Goal: Navigation & Orientation: Find specific page/section

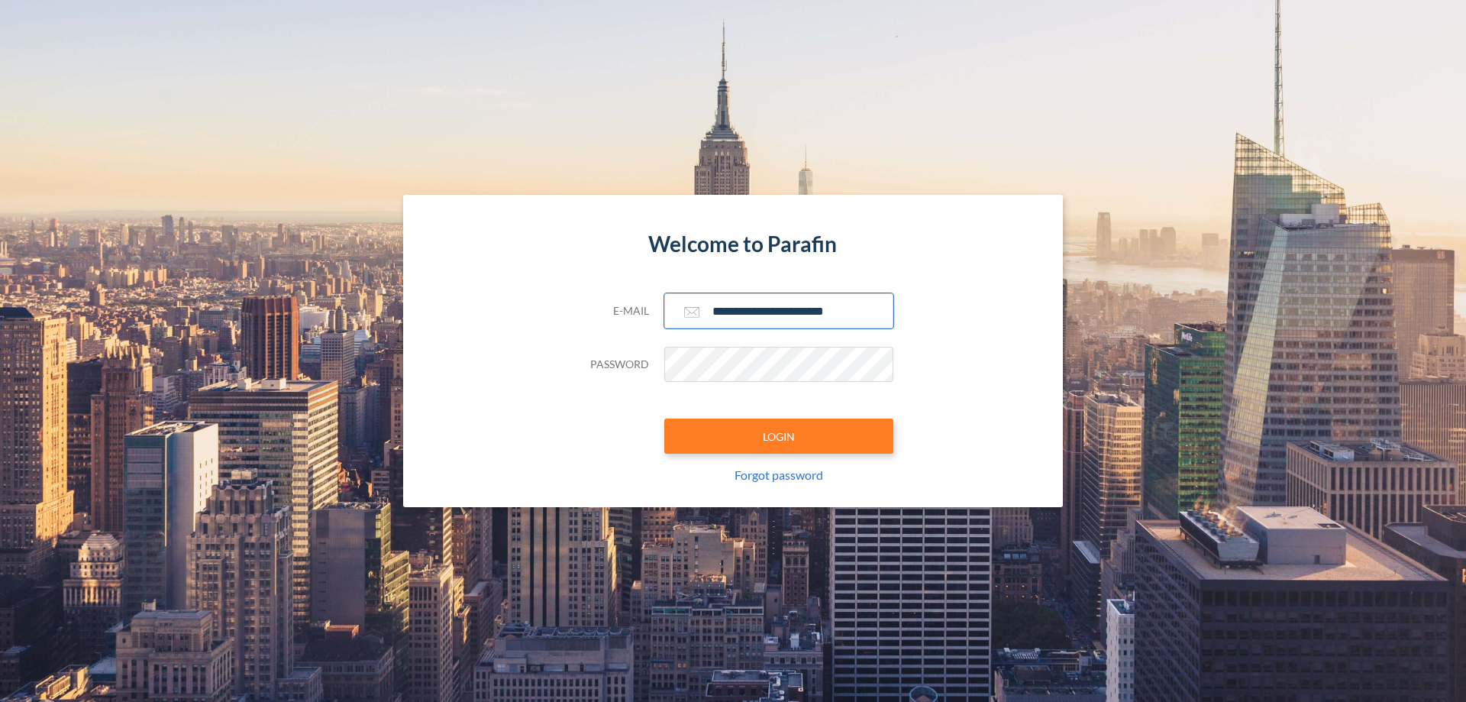
type input "**********"
click at [779, 436] on button "LOGIN" at bounding box center [778, 435] width 229 height 35
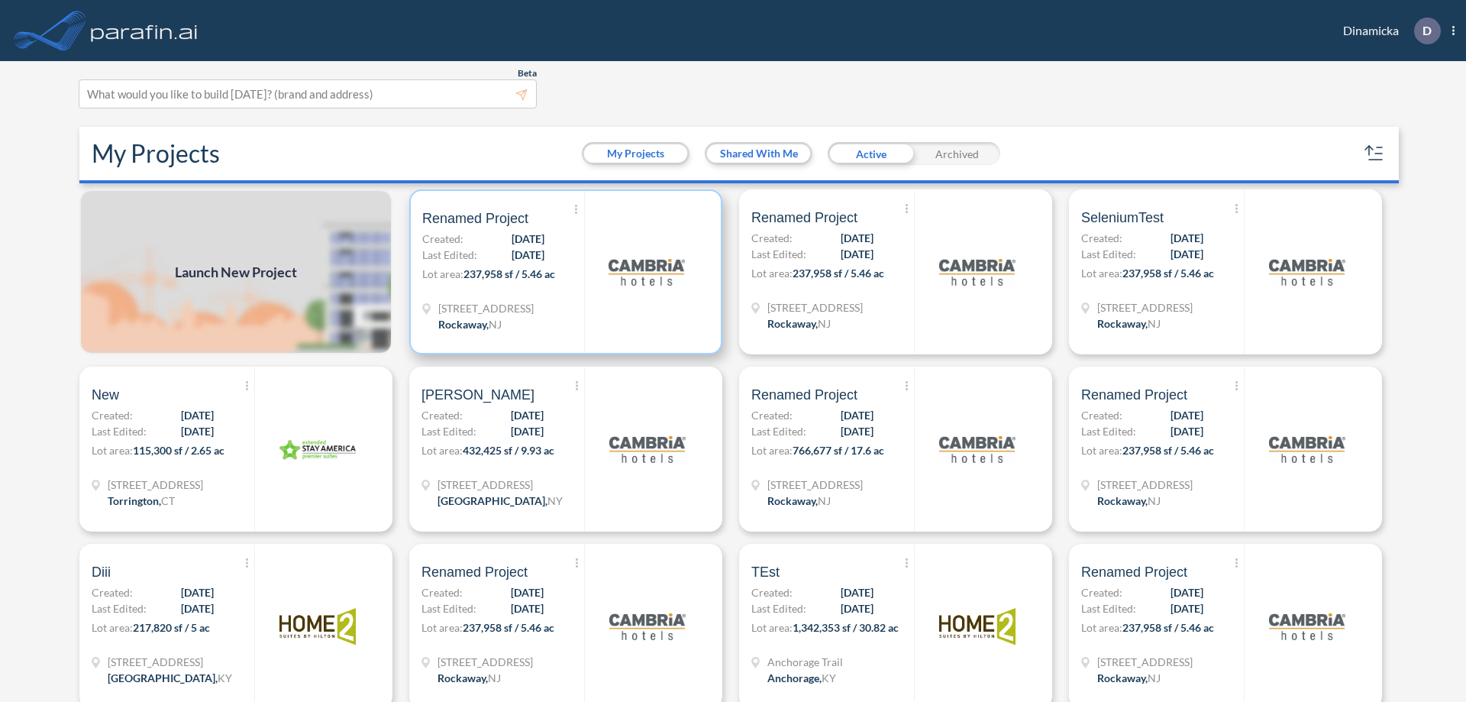
scroll to position [4, 0]
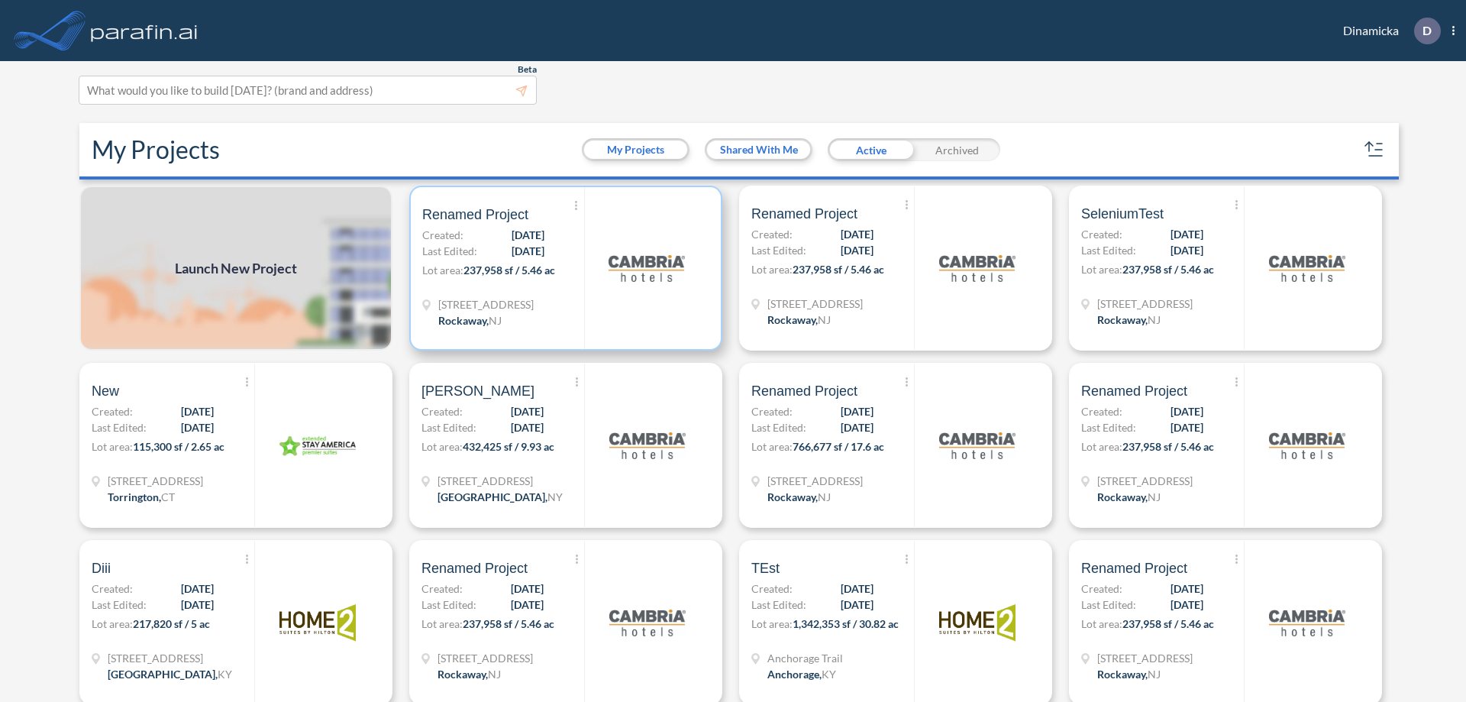
click at [563, 268] on p "Lot area: 237,958 sf / 5.46 ac" at bounding box center [503, 273] width 162 height 22
